Goal: Task Accomplishment & Management: Manage account settings

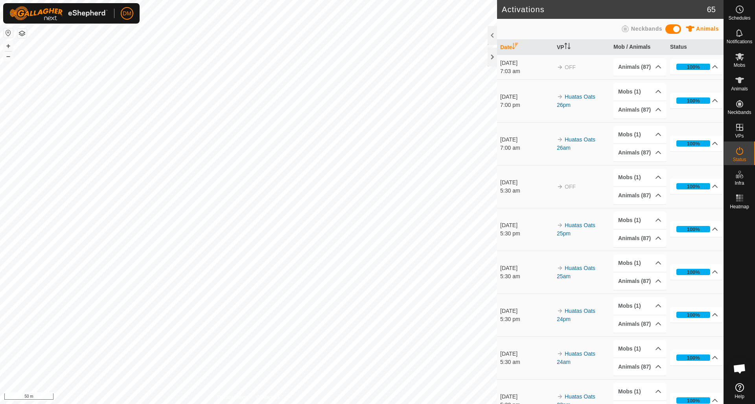
click at [499, 54] on th "Date" at bounding box center [525, 47] width 57 height 15
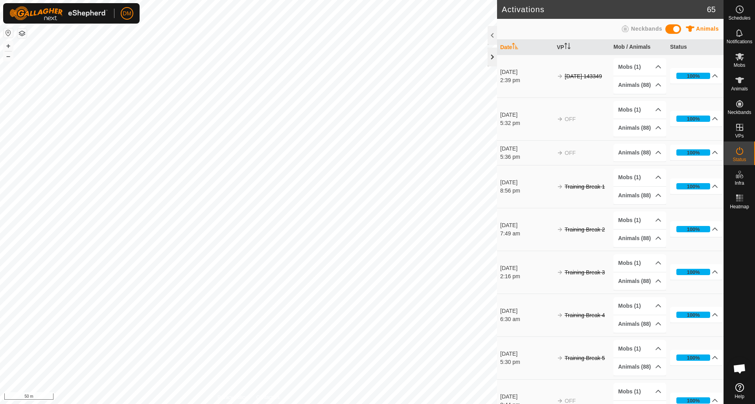
click at [496, 54] on div at bounding box center [492, 57] width 9 height 19
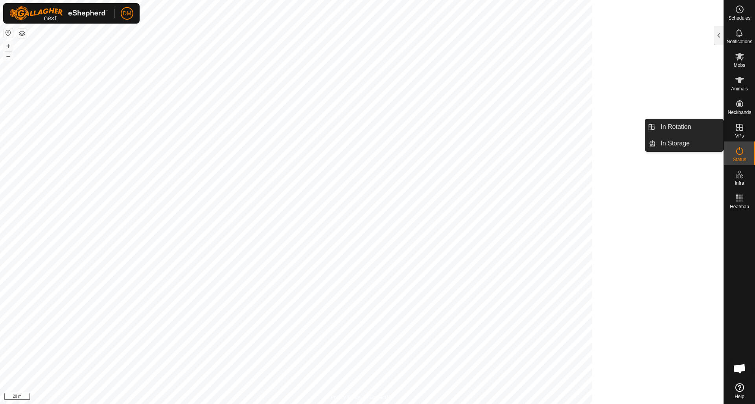
click at [566, 130] on icon at bounding box center [739, 127] width 9 height 9
click at [566, 123] on link "In Rotation" at bounding box center [689, 127] width 67 height 16
click at [566, 125] on link "In Rotation" at bounding box center [689, 127] width 67 height 16
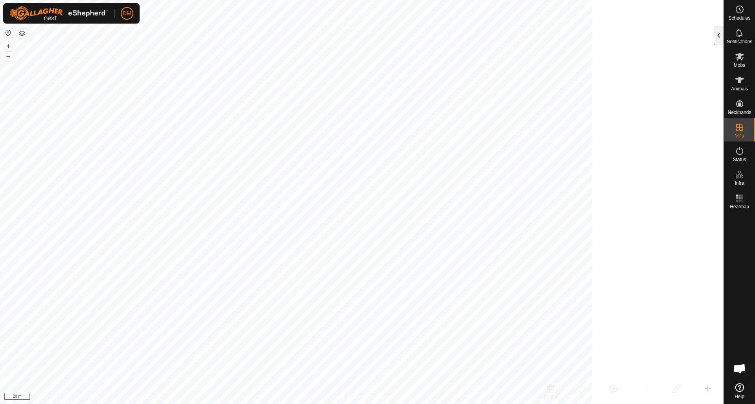
click at [566, 36] on div at bounding box center [718, 35] width 9 height 19
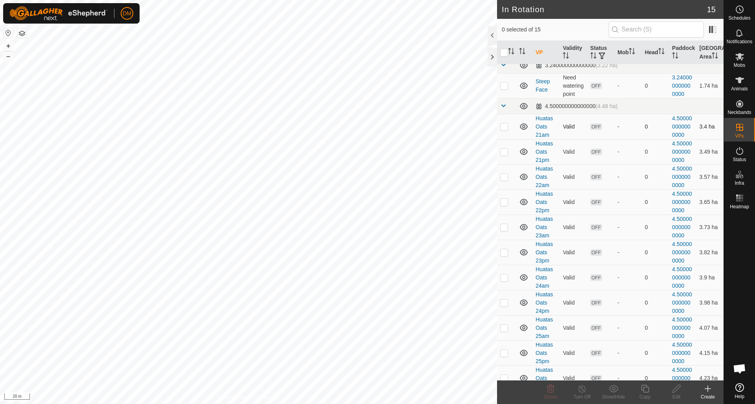
scroll to position [101, 0]
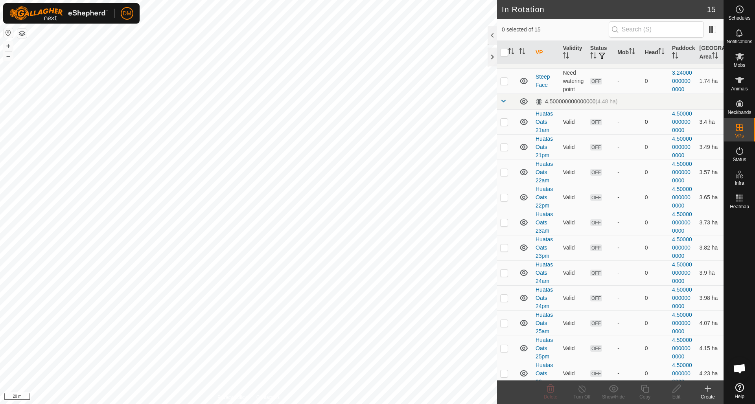
click at [505, 124] on p-checkbox at bounding box center [504, 122] width 8 height 6
checkbox input "true"
click at [503, 151] on td at bounding box center [506, 146] width 19 height 25
checkbox input "true"
drag, startPoint x: 505, startPoint y: 175, endPoint x: 504, endPoint y: 180, distance: 5.6
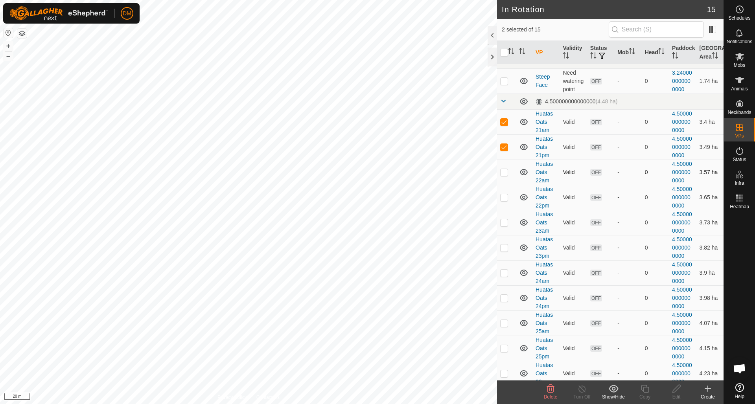
click at [505, 175] on p-checkbox at bounding box center [504, 172] width 8 height 6
checkbox input "true"
click at [504, 199] on p-checkbox at bounding box center [504, 197] width 8 height 6
checkbox input "true"
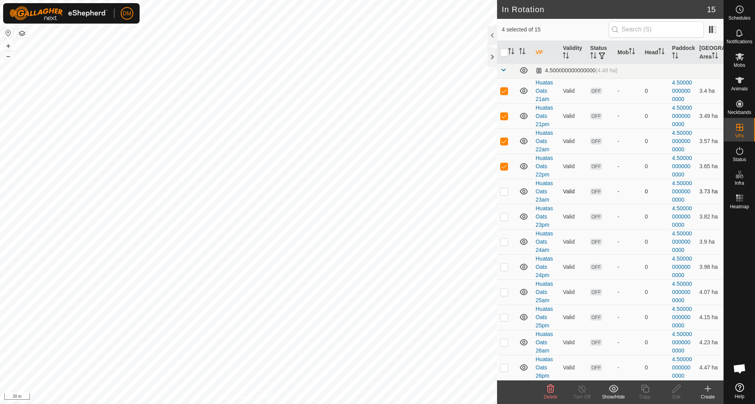
scroll to position [133, 0]
drag, startPoint x: 504, startPoint y: 193, endPoint x: 507, endPoint y: 197, distance: 4.9
click at [504, 193] on p-checkbox at bounding box center [504, 191] width 8 height 6
checkbox input "true"
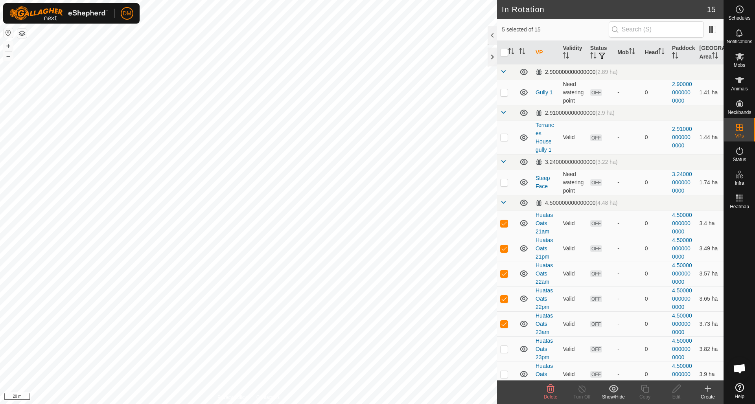
scroll to position [0, 0]
click at [504, 53] on input "checkbox" at bounding box center [504, 53] width 8 height 8
checkbox input "true"
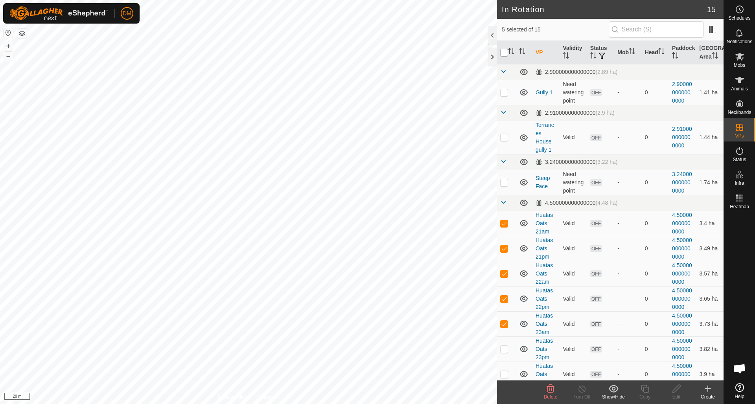
checkbox input "true"
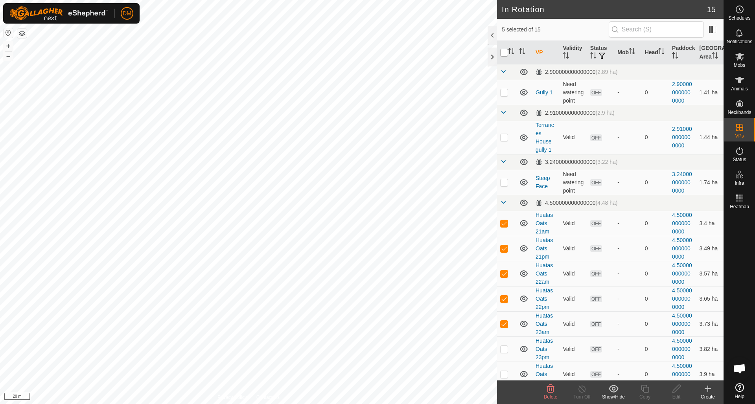
checkbox input "true"
click at [507, 94] on p-checkbox at bounding box center [504, 92] width 8 height 6
checkbox input "false"
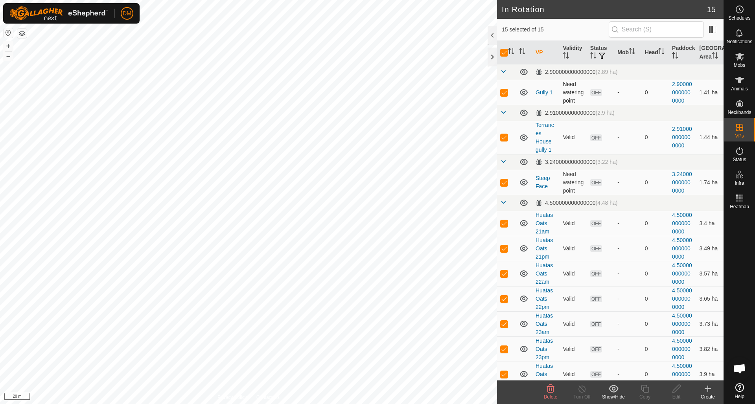
checkbox input "false"
click at [502, 137] on p-checkbox at bounding box center [504, 137] width 8 height 6
checkbox input "false"
click at [504, 181] on p-checkbox at bounding box center [504, 182] width 8 height 6
checkbox input "false"
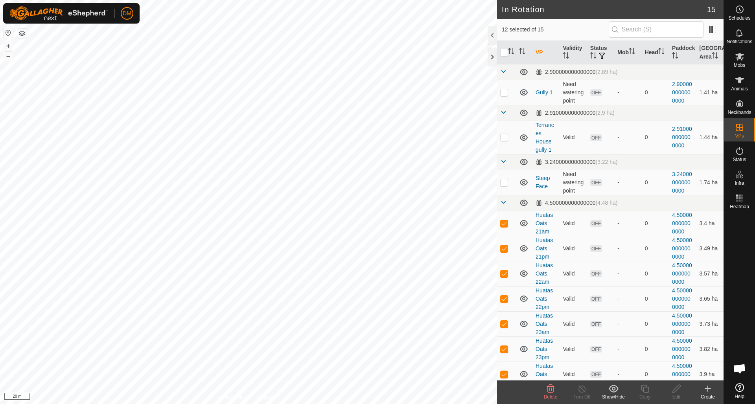
click at [549, 285] on icon at bounding box center [550, 389] width 7 height 8
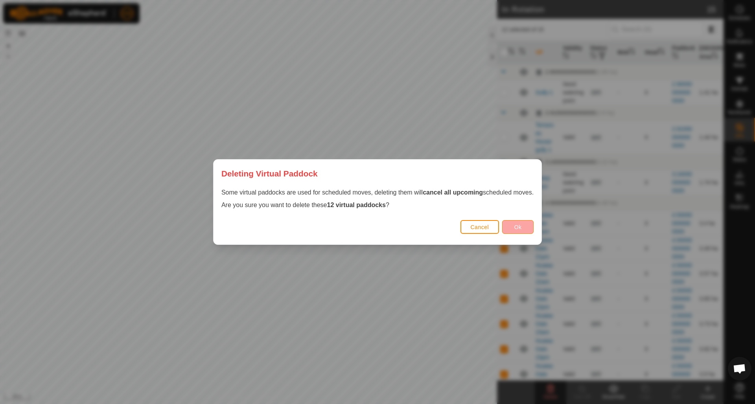
click at [531, 226] on button "Ok" at bounding box center [517, 227] width 31 height 14
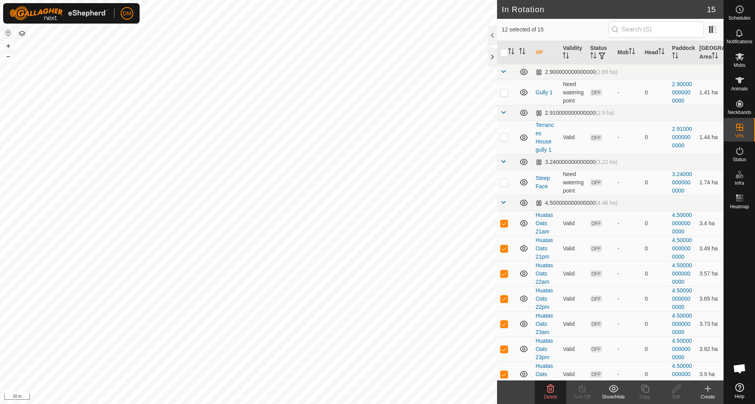
click at [566, 285] on icon at bounding box center [707, 388] width 9 height 9
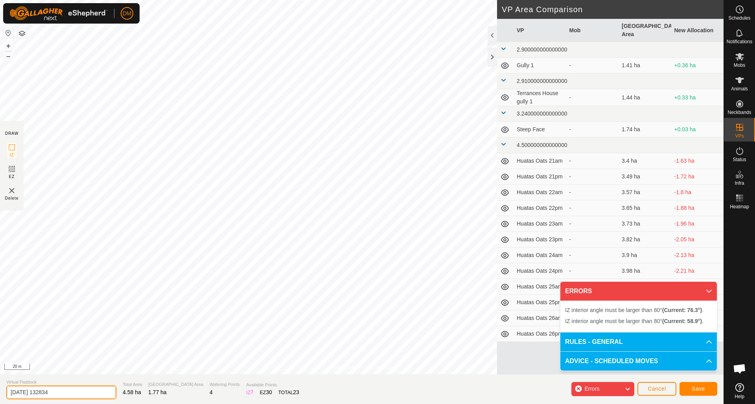
drag, startPoint x: 68, startPoint y: 391, endPoint x: -16, endPoint y: 389, distance: 83.8
click at [0, 285] on html "DM Schedules Notifications Mobs Animals Neckbands VPs Status Infra Heatmap Help…" at bounding box center [377, 202] width 755 height 404
type input "Underhill 24am"
click at [566, 285] on span "Save" at bounding box center [698, 389] width 13 height 6
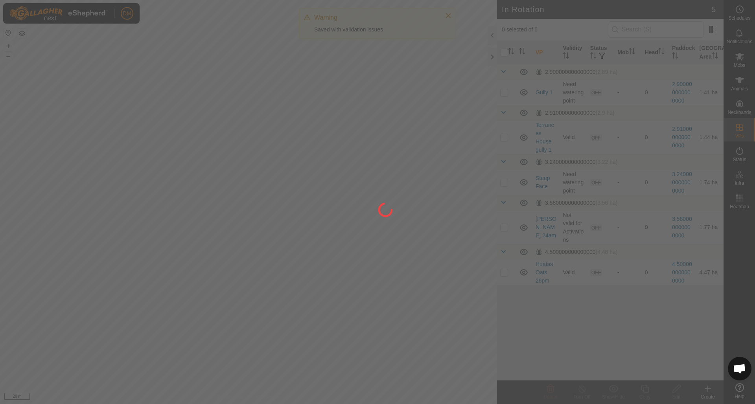
click at [366, 235] on div "DM Schedules Notifications Mobs Animals Neckbands VPs Status Infra Heatmap Help…" at bounding box center [377, 202] width 755 height 404
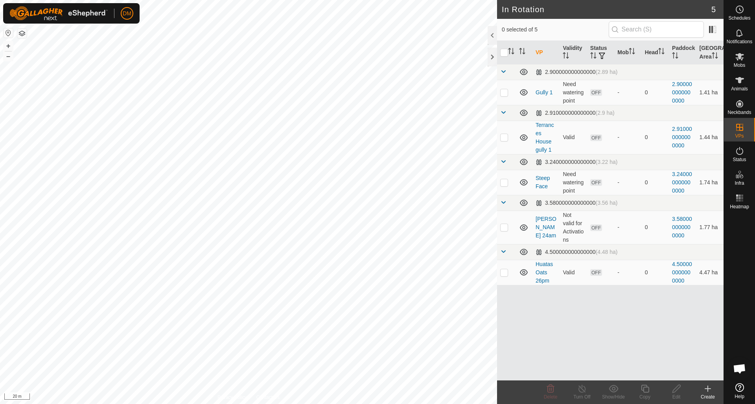
click at [566, 285] on icon at bounding box center [707, 388] width 9 height 9
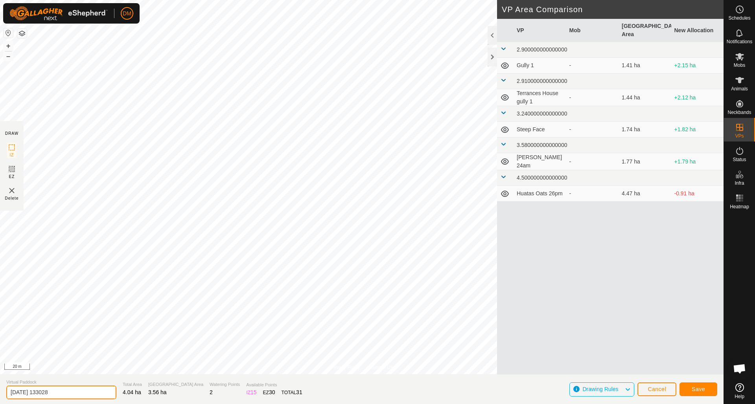
drag, startPoint x: 9, startPoint y: 391, endPoint x: 88, endPoint y: 392, distance: 79.0
click at [90, 285] on input "2025-09-24 133028" at bounding box center [61, 393] width 110 height 14
type input "Underhill 24pm"
click at [566, 285] on span "Save" at bounding box center [698, 389] width 13 height 6
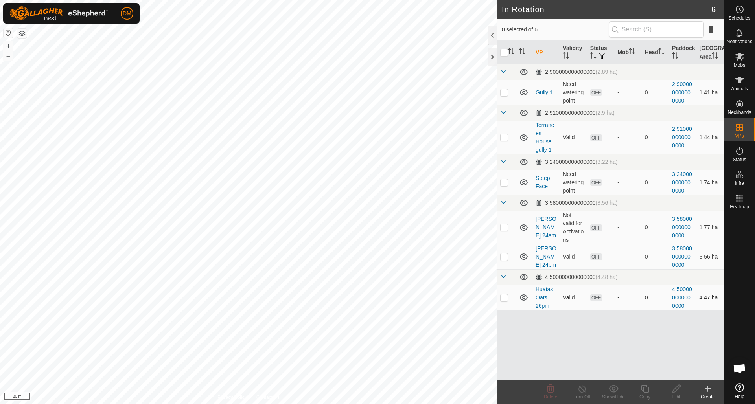
click at [504, 285] on p-checkbox at bounding box center [504, 298] width 8 height 6
checkbox input "true"
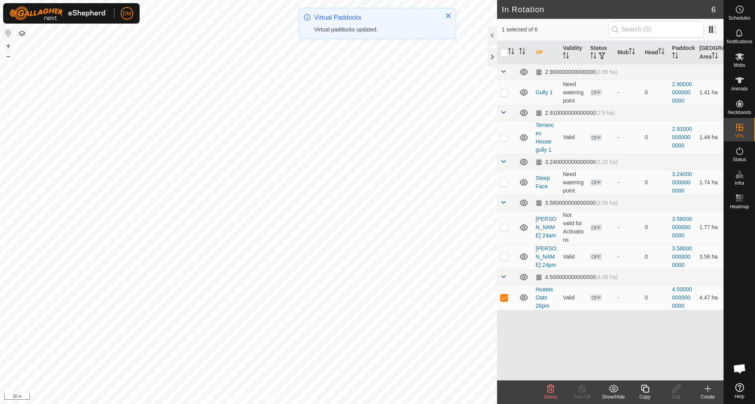
click at [548, 285] on icon at bounding box center [550, 389] width 7 height 8
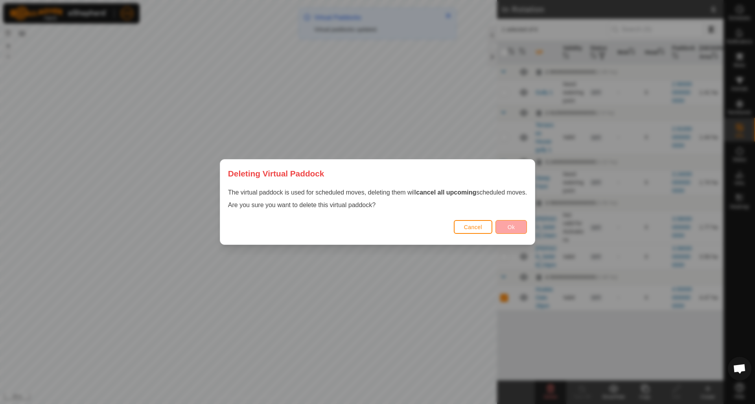
click at [517, 222] on button "Ok" at bounding box center [510, 227] width 31 height 14
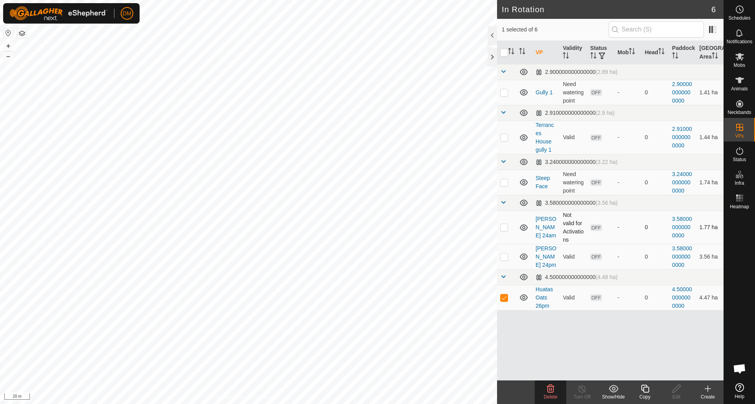
click at [508, 228] on p-checkbox at bounding box center [504, 227] width 8 height 6
checkbox input "true"
click at [504, 285] on p-checkbox at bounding box center [504, 298] width 8 height 6
checkbox input "true"
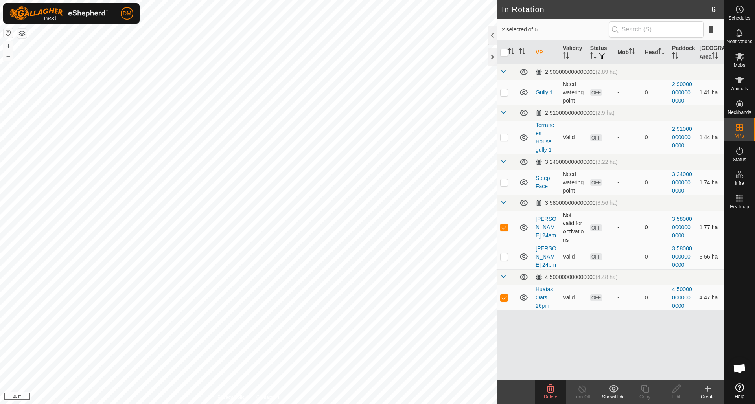
click at [500, 225] on p-checkbox at bounding box center [504, 227] width 8 height 6
checkbox input "false"
click at [550, 285] on icon at bounding box center [550, 389] width 7 height 8
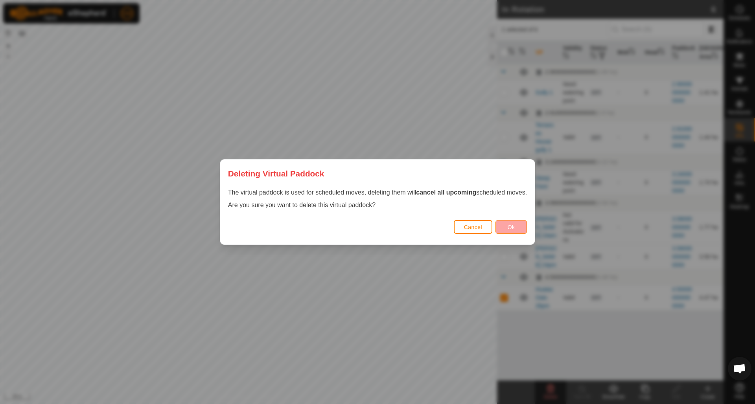
click at [508, 229] on button "Ok" at bounding box center [510, 227] width 31 height 14
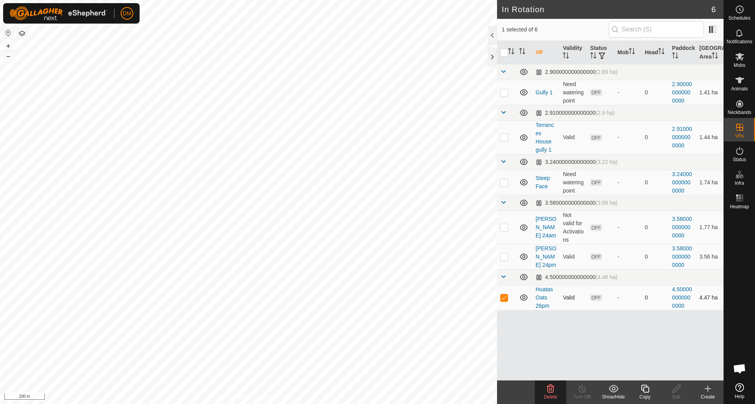
click at [503, 285] on p-checkbox at bounding box center [504, 298] width 8 height 6
checkbox input "false"
click at [566, 6] on circle at bounding box center [739, 9] width 7 height 7
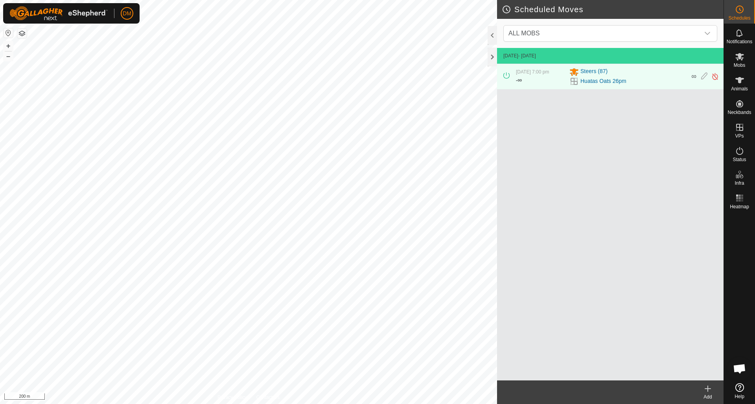
drag, startPoint x: 659, startPoint y: 78, endPoint x: 688, endPoint y: 77, distance: 29.1
click at [566, 78] on div "Huatas Oats 26pm" at bounding box center [627, 81] width 117 height 9
click at [566, 77] on icon at bounding box center [704, 76] width 6 height 8
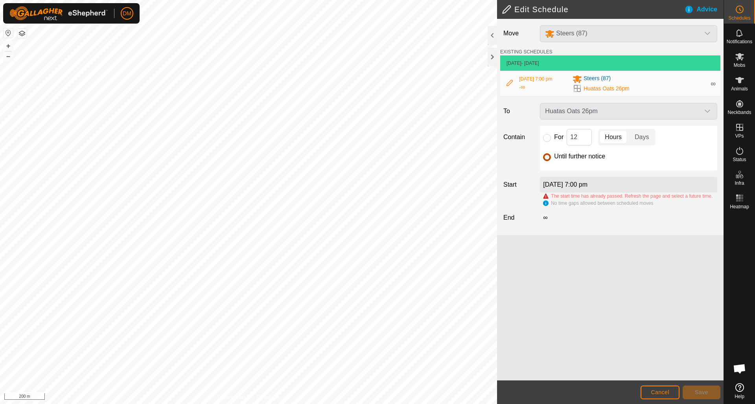
click at [546, 158] on input "Until further notice" at bounding box center [547, 157] width 8 height 8
click at [566, 285] on span "Cancel" at bounding box center [660, 392] width 18 height 6
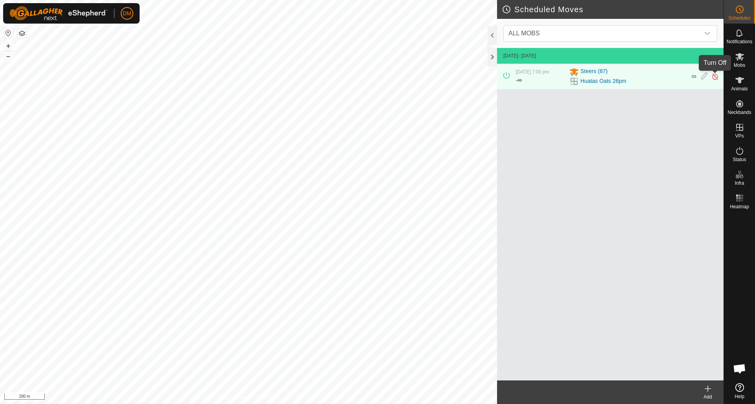
click at [566, 76] on img at bounding box center [714, 76] width 7 height 8
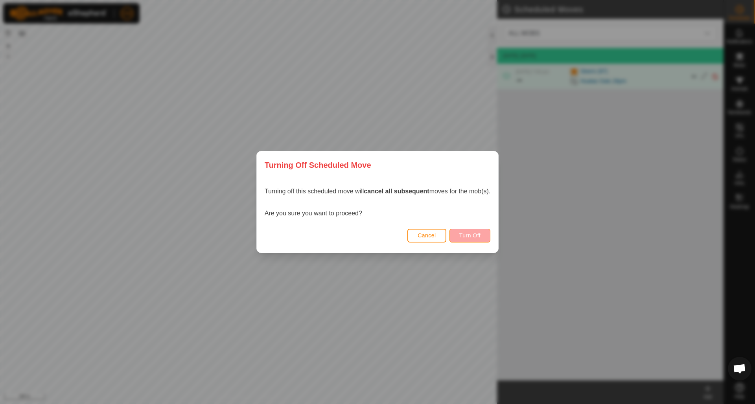
click at [466, 238] on span "Turn Off" at bounding box center [470, 235] width 22 height 6
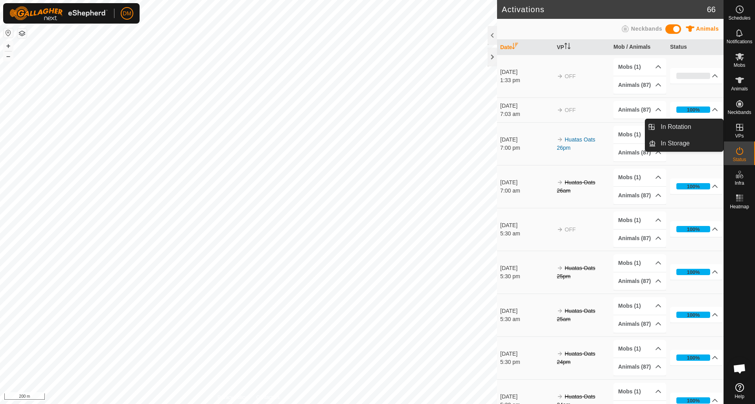
click at [566, 127] on icon at bounding box center [739, 127] width 9 height 9
click at [566, 129] on link "In Rotation" at bounding box center [689, 127] width 67 height 16
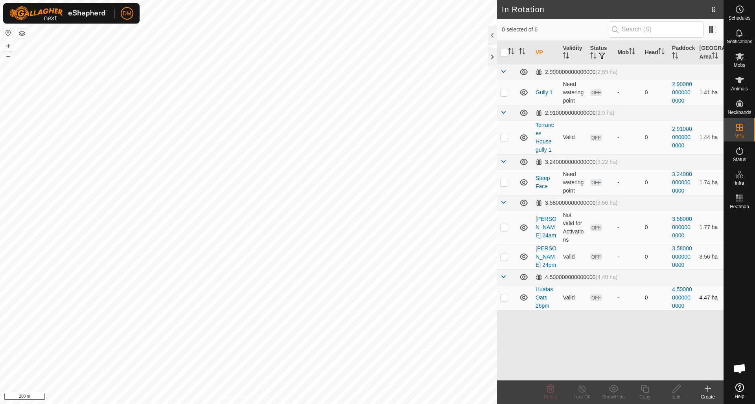
click at [503, 285] on p-checkbox at bounding box center [504, 298] width 8 height 6
click at [550, 285] on icon at bounding box center [550, 388] width 9 height 9
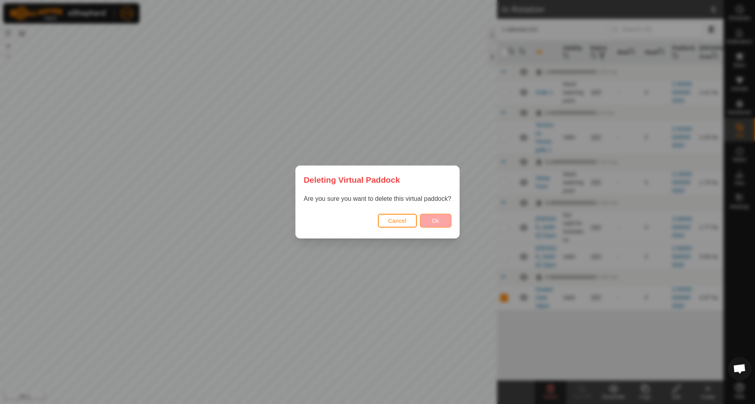
click at [438, 220] on span "Ok" at bounding box center [435, 221] width 7 height 6
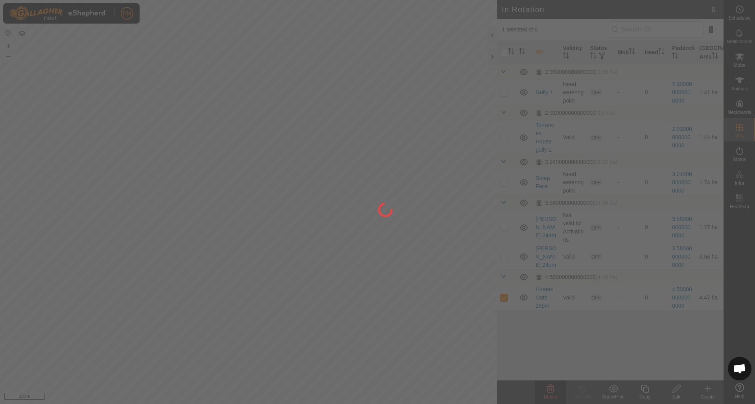
checkbox input "false"
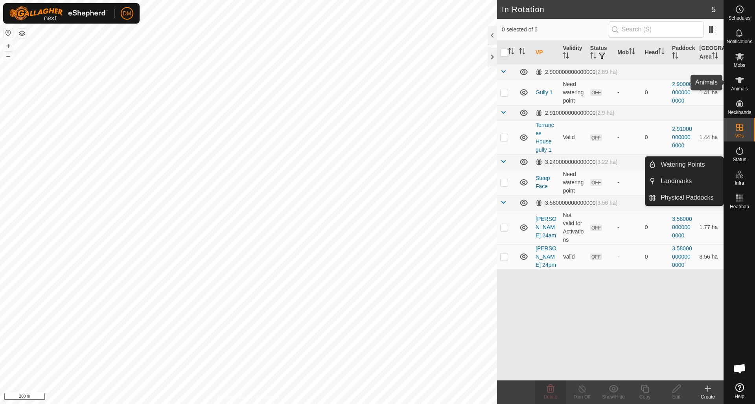
click at [566, 81] on icon at bounding box center [739, 80] width 9 height 6
